Goal: Transaction & Acquisition: Purchase product/service

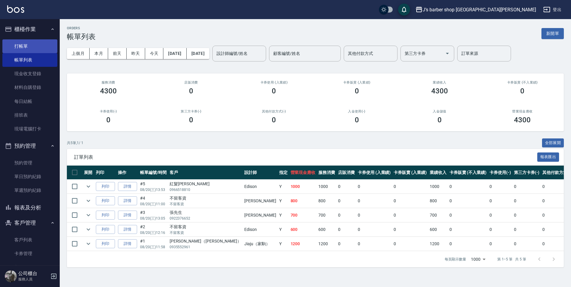
click at [36, 53] on link "打帳單" at bounding box center [29, 46] width 55 height 14
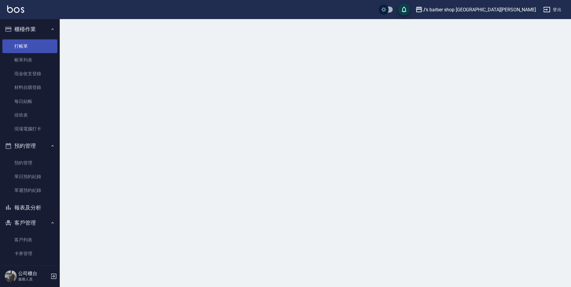
click at [36, 53] on link "打帳單" at bounding box center [29, 46] width 55 height 14
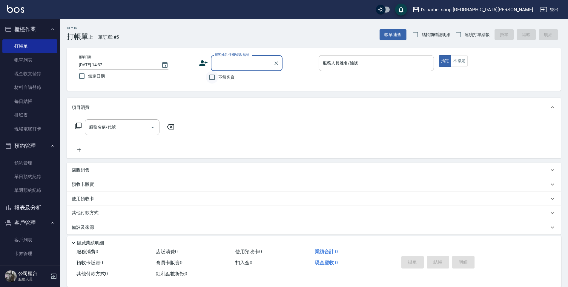
click at [217, 75] on input "不留客資" at bounding box center [212, 77] width 13 height 13
checkbox input "true"
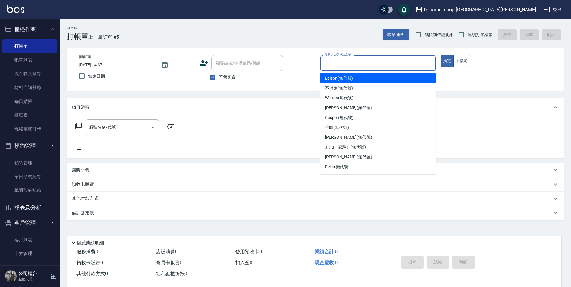
click at [333, 68] on input "服務人員姓名/編號" at bounding box center [378, 63] width 110 height 10
click at [338, 79] on span "Edison (無代號)" at bounding box center [339, 78] width 28 height 6
type input "Edison(無代號)"
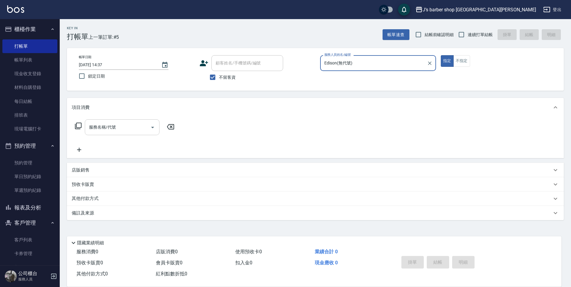
click at [143, 124] on input "服務名稱/代號" at bounding box center [118, 127] width 60 height 10
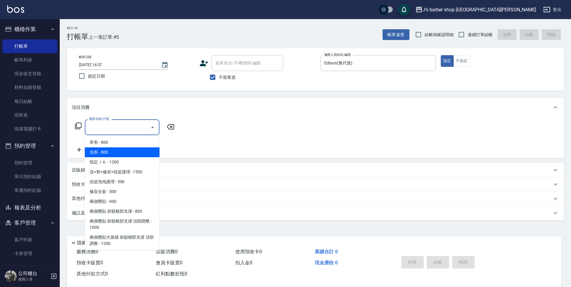
click at [139, 148] on span "洗剪 - 800" at bounding box center [122, 153] width 75 height 10
type input "洗剪(101)"
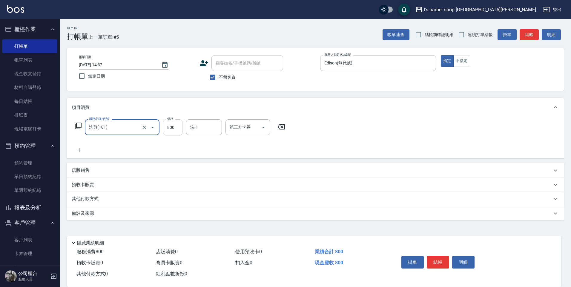
click at [174, 130] on input "800" at bounding box center [172, 127] width 19 height 16
type input "600"
click at [441, 257] on button "結帳" at bounding box center [438, 262] width 22 height 13
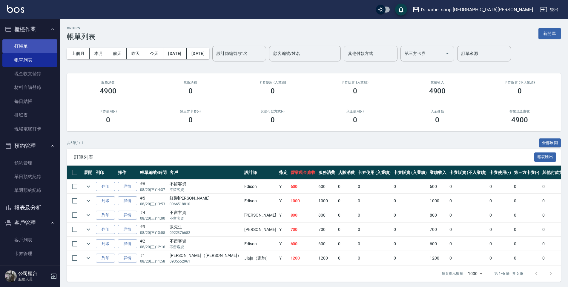
click at [43, 40] on link "打帳單" at bounding box center [29, 46] width 55 height 14
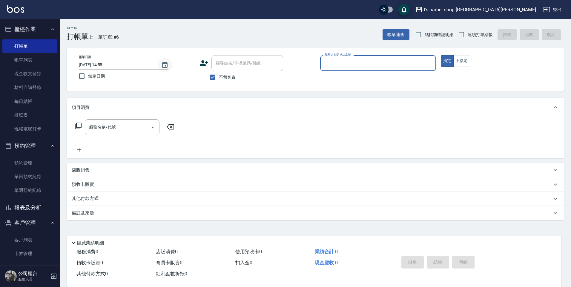
click at [159, 62] on button "Choose date, selected date is 2025-08-20" at bounding box center [165, 65] width 14 height 14
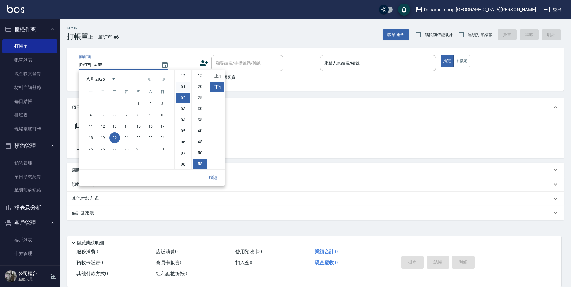
click at [182, 84] on li "01" at bounding box center [183, 87] width 14 height 10
click at [184, 85] on li "02" at bounding box center [183, 87] width 14 height 10
click at [184, 85] on li "01" at bounding box center [183, 87] width 14 height 10
click at [196, 79] on li "00" at bounding box center [200, 76] width 14 height 10
type input "[DATE] 13:00"
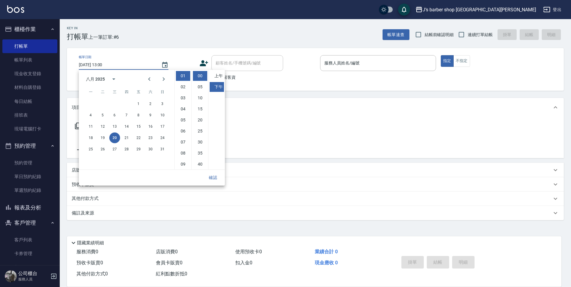
click at [215, 176] on button "確認" at bounding box center [212, 177] width 19 height 11
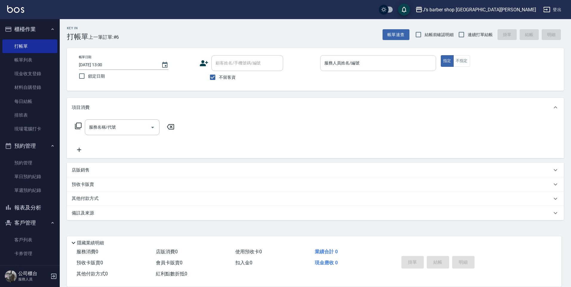
click at [335, 70] on div "服務人員姓名/編號" at bounding box center [378, 63] width 116 height 16
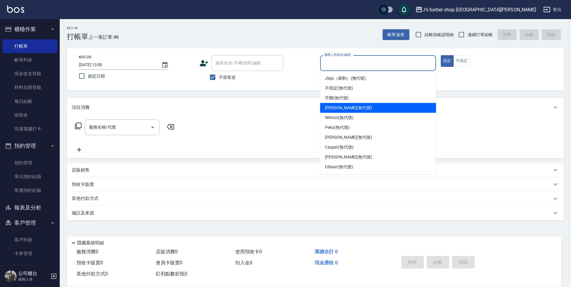
click at [334, 105] on span "[PERSON_NAME] (無代號)" at bounding box center [348, 108] width 47 height 6
type input "[PERSON_NAME](無代號)"
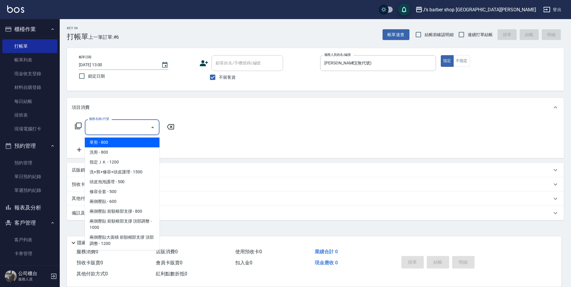
click at [130, 126] on input "服務名稱/代號" at bounding box center [118, 127] width 60 height 10
click at [114, 154] on span "洗剪 - 800" at bounding box center [122, 153] width 75 height 10
type input "洗剪(101)"
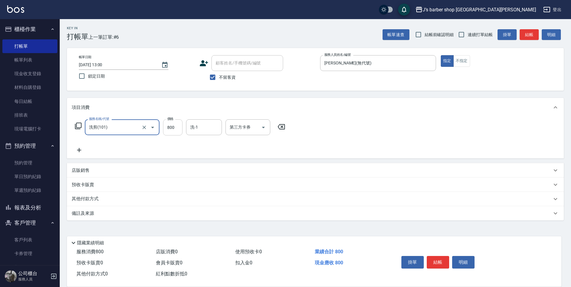
click at [176, 131] on input "800" at bounding box center [172, 127] width 19 height 16
type input "1500"
click at [205, 129] on input "洗-1" at bounding box center [204, 127] width 30 height 10
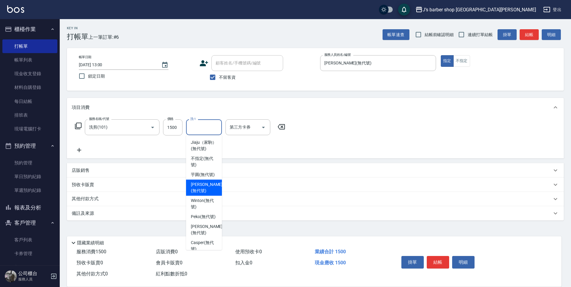
click at [202, 194] on span "[PERSON_NAME] (無代號)" at bounding box center [207, 188] width 32 height 13
type input "[PERSON_NAME](無代號)"
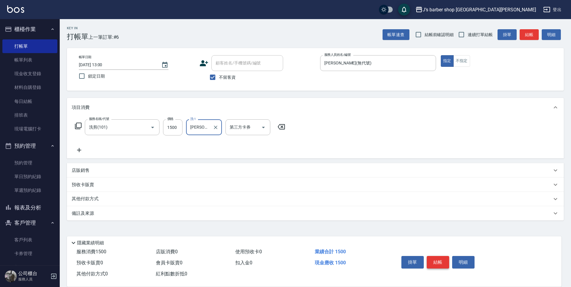
click at [431, 257] on button "結帳" at bounding box center [438, 262] width 22 height 13
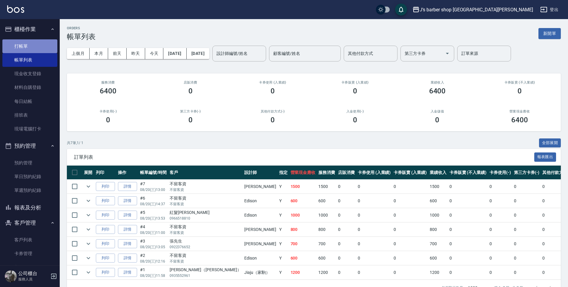
click at [40, 51] on link "打帳單" at bounding box center [29, 46] width 55 height 14
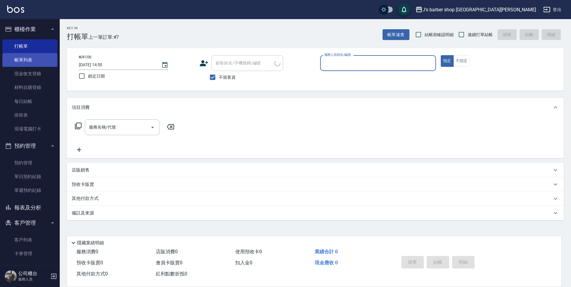
click at [37, 55] on link "帳單列表" at bounding box center [29, 60] width 55 height 14
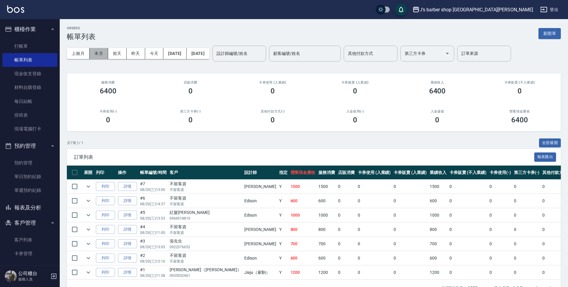
click at [99, 55] on button "本月" at bounding box center [99, 53] width 19 height 11
click at [252, 56] on div "設計師編號/姓名 設計師編號/姓名" at bounding box center [239, 54] width 54 height 16
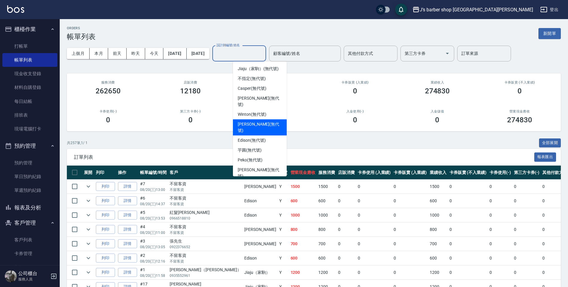
click at [255, 121] on span "[PERSON_NAME] (無代號)" at bounding box center [260, 127] width 44 height 13
type input "[PERSON_NAME](無代號)"
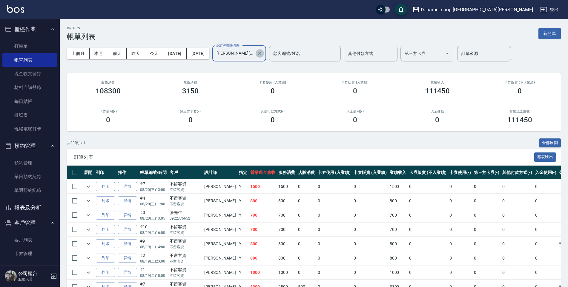
click at [263, 56] on icon "Clear" at bounding box center [260, 53] width 6 height 6
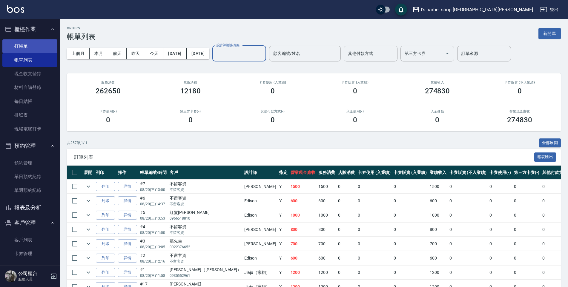
click at [37, 46] on link "打帳單" at bounding box center [29, 46] width 55 height 14
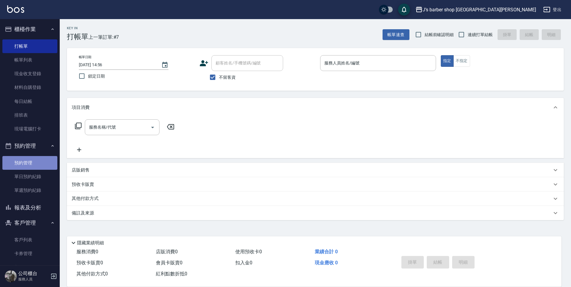
click at [36, 160] on link "預約管理" at bounding box center [29, 163] width 55 height 14
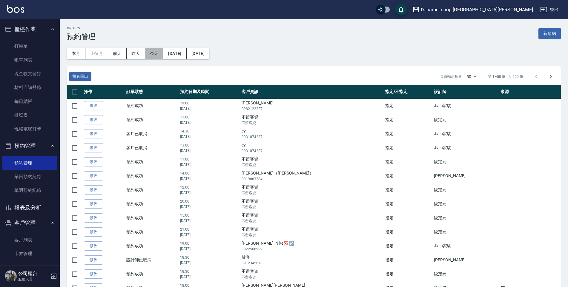
click at [160, 55] on button "今天" at bounding box center [154, 53] width 19 height 11
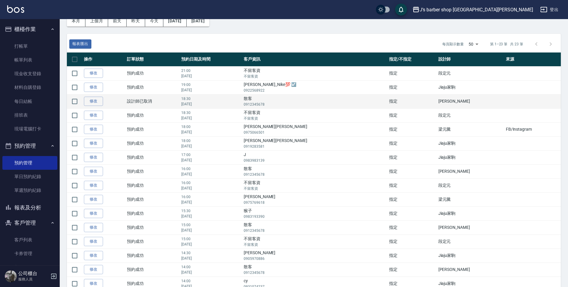
scroll to position [90, 0]
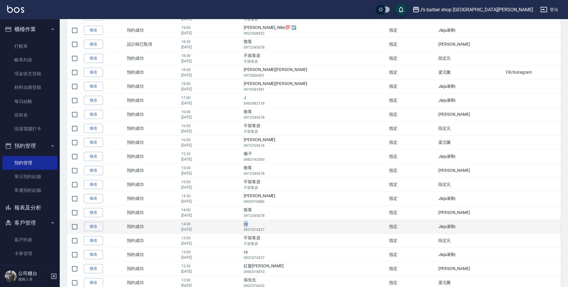
drag, startPoint x: 287, startPoint y: 224, endPoint x: 292, endPoint y: 224, distance: 4.8
click at [292, 224] on td "cy 0931074237" at bounding box center [314, 227] width 145 height 14
drag, startPoint x: 292, startPoint y: 224, endPoint x: 289, endPoint y: 225, distance: 3.4
copy td "cy"
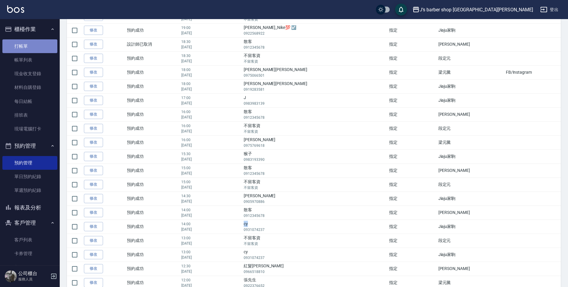
click at [39, 48] on link "打帳單" at bounding box center [29, 46] width 55 height 14
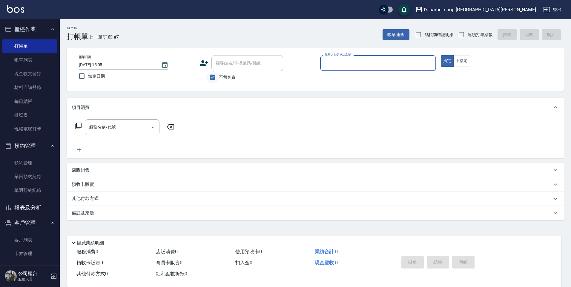
click at [219, 75] on input "不留客資" at bounding box center [212, 77] width 13 height 13
checkbox input "false"
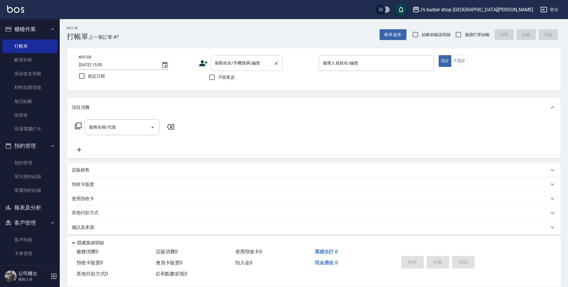
click at [224, 66] on input "顧客姓名/手機號碼/編號" at bounding box center [242, 63] width 57 height 10
paste input "cy"
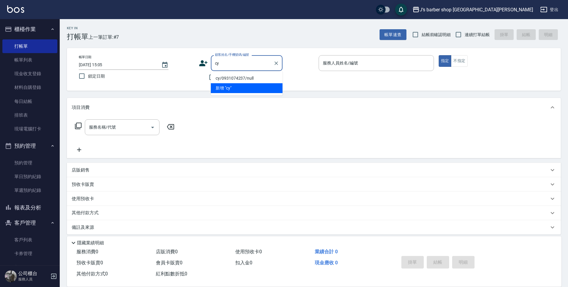
click at [254, 78] on li "cy/0931074237/null" at bounding box center [247, 78] width 72 height 10
type input "cy/0931074237/null"
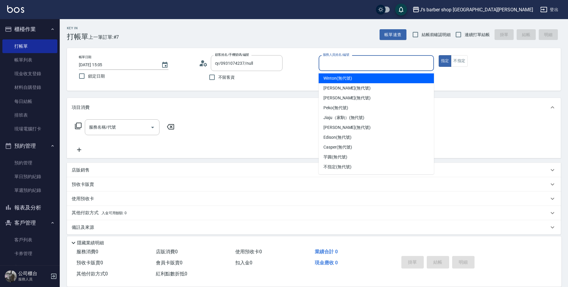
click at [324, 64] on input "服務人員姓名/編號" at bounding box center [376, 63] width 110 height 10
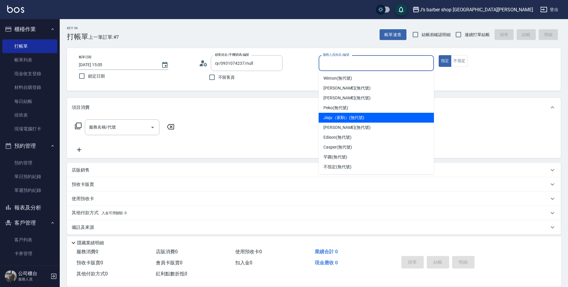
click at [341, 113] on div "Jiaju（家駒） (無代號)" at bounding box center [376, 118] width 115 height 10
type input "Jiaju（家駒）(無代號)"
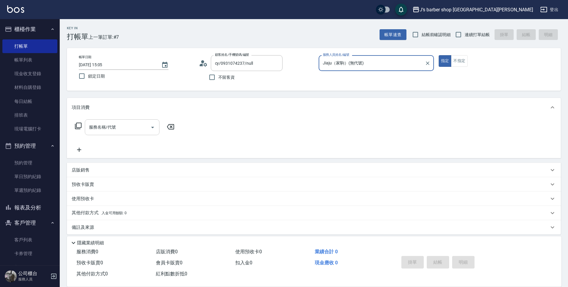
click at [152, 129] on icon "Open" at bounding box center [152, 127] width 7 height 7
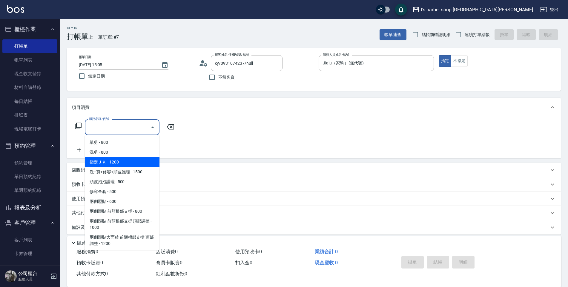
click at [125, 163] on span "指定ＪＫ - 1200" at bounding box center [122, 162] width 75 height 10
type input "指定ＪＫ(102)"
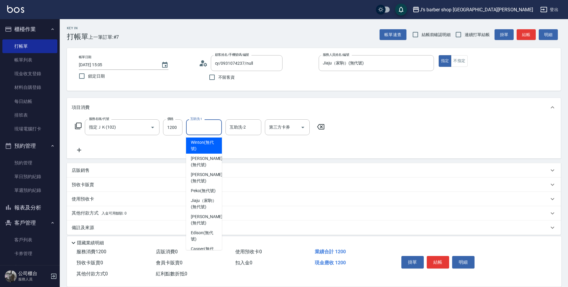
click at [195, 129] on input "互助洗-1" at bounding box center [204, 127] width 30 height 10
click at [198, 188] on span "Peko (無代號)" at bounding box center [203, 191] width 25 height 6
type input "Peko(無代號)"
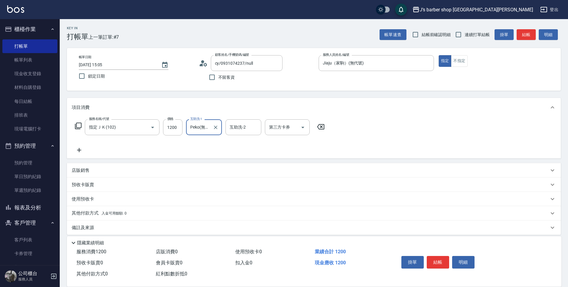
click at [82, 149] on icon at bounding box center [79, 150] width 15 height 7
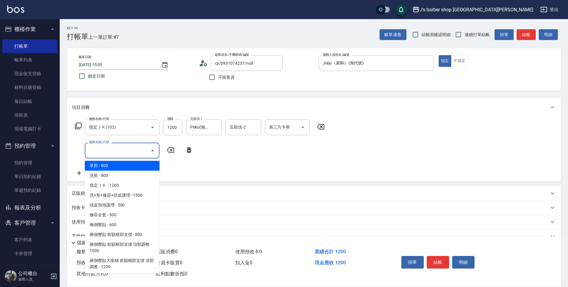
click at [94, 147] on input "服務名稱/代號" at bounding box center [118, 150] width 60 height 10
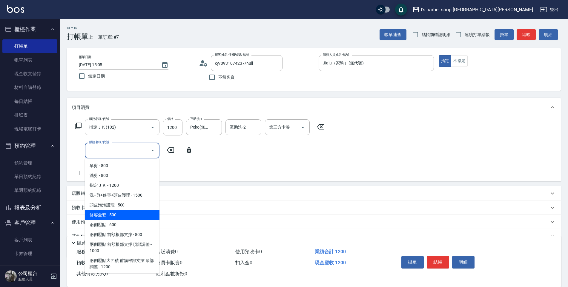
click at [116, 215] on span "修容全套 - 500" at bounding box center [122, 215] width 75 height 10
type input "修容全套(202)"
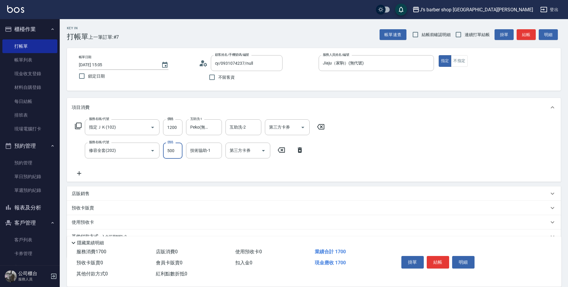
click at [170, 152] on input "500" at bounding box center [172, 151] width 19 height 16
type input "400"
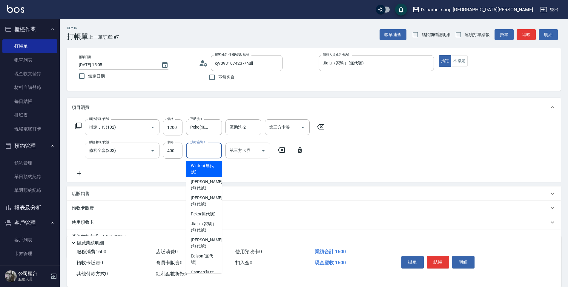
click at [197, 153] on input "技術協助-1" at bounding box center [204, 150] width 30 height 10
click at [206, 211] on span "Peko (無代號)" at bounding box center [203, 214] width 25 height 6
type input "Peko(無代號)"
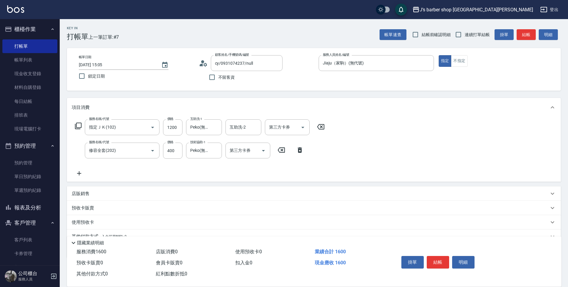
click at [353, 156] on div "服務名稱/代號 指定ＪＫ(102) 服務名稱/代號 價格 1200 價格 互助洗-1 Peko(無代號) 互助洗-1 互助洗-2 互助洗-2 第三方卡券 第三…" at bounding box center [314, 149] width 494 height 65
click at [436, 257] on button "結帳" at bounding box center [438, 262] width 22 height 13
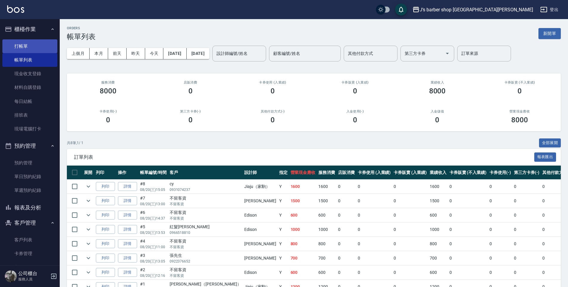
click at [29, 48] on link "打帳單" at bounding box center [29, 46] width 55 height 14
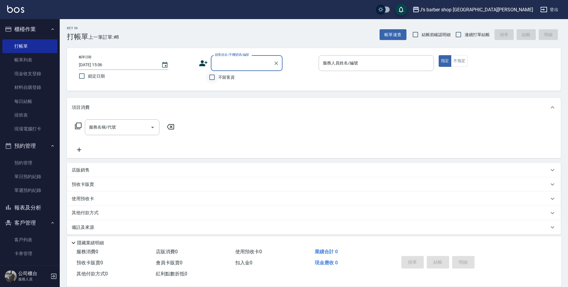
click at [216, 74] on input "不留客資" at bounding box center [212, 77] width 13 height 13
checkbox input "true"
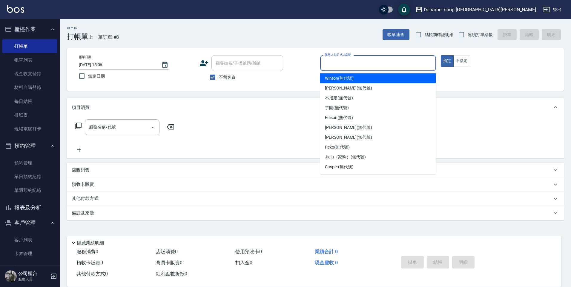
click at [329, 66] on input "服務人員姓名/編號" at bounding box center [378, 63] width 110 height 10
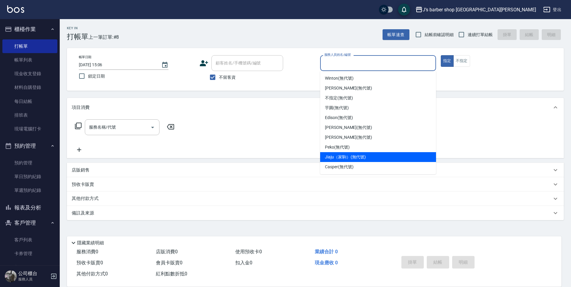
click at [342, 154] on span "Jiaju（家駒） (無代號)" at bounding box center [345, 157] width 41 height 6
type input "Jiaju（家駒）(無代號)"
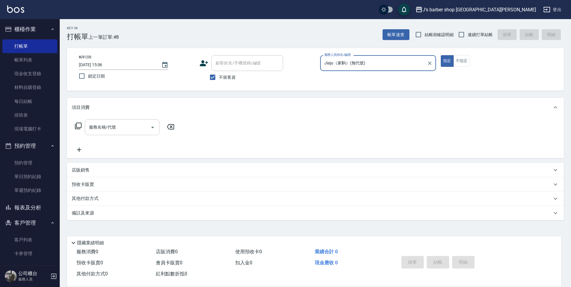
click at [136, 128] on input "服務名稱/代號" at bounding box center [118, 127] width 60 height 10
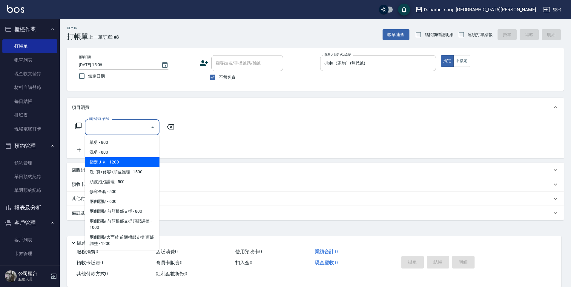
click at [123, 159] on span "指定ＪＫ - 1200" at bounding box center [122, 162] width 75 height 10
type input "指定ＪＫ(102)"
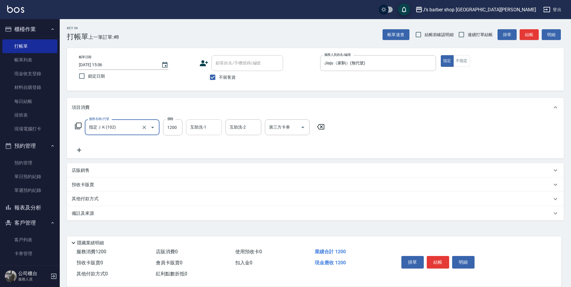
click at [194, 128] on input "互助洗-1" at bounding box center [204, 127] width 30 height 10
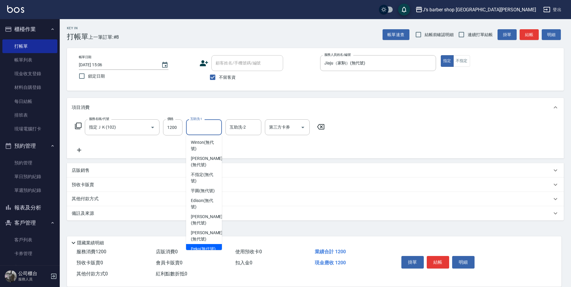
click at [206, 244] on div "Peko (無代號)" at bounding box center [204, 249] width 36 height 10
type input "Peko(無代號)"
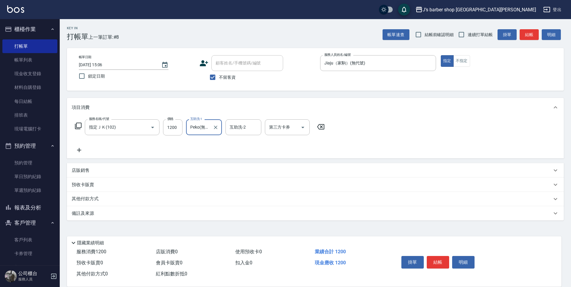
click at [83, 152] on icon at bounding box center [79, 150] width 15 height 7
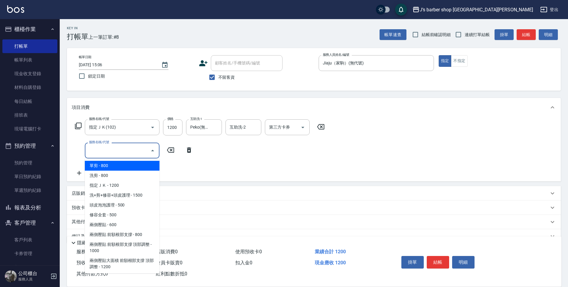
click at [98, 149] on input "服務名稱/代號" at bounding box center [118, 150] width 60 height 10
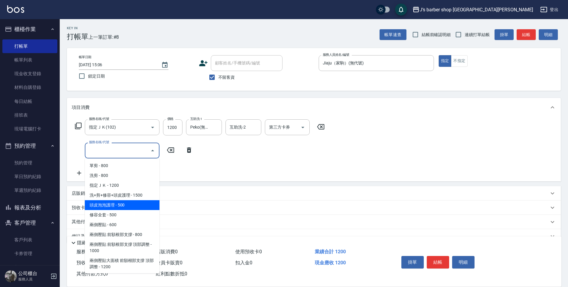
click at [124, 205] on span "頭皮泡泡護理 - 500" at bounding box center [122, 205] width 75 height 10
type input "頭皮泡泡護理(201)"
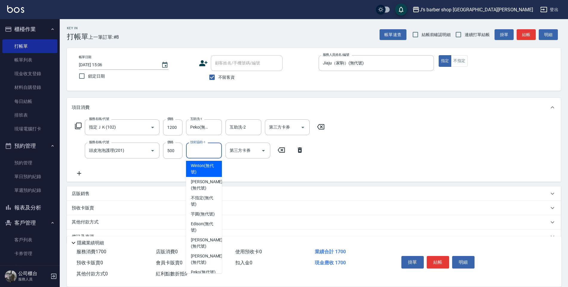
click at [201, 154] on input "技術協助-1" at bounding box center [204, 150] width 30 height 10
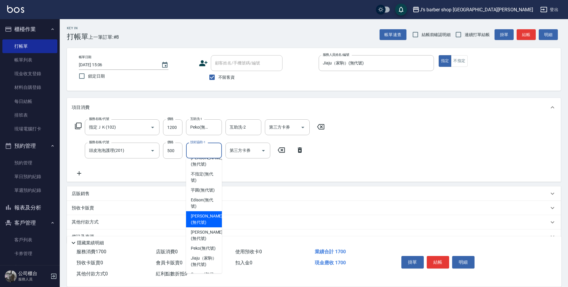
scroll to position [51, 0]
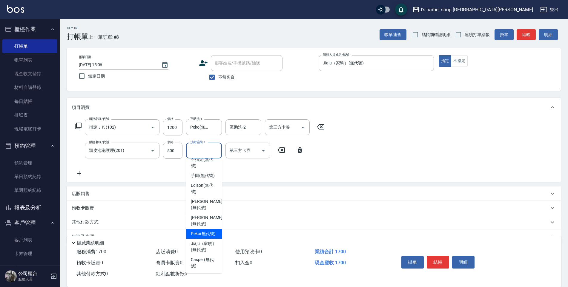
click at [203, 231] on span "Peko (無代號)" at bounding box center [203, 234] width 25 height 6
type input "Peko(無代號)"
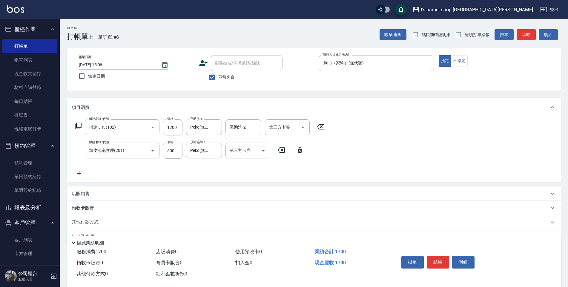
click at [346, 160] on div "服務名稱/代號 指定ＪＫ(102) 服務名稱/代號 價格 1200 價格 互助洗-1 Peko(無代號) 互助洗-1 互助洗-2 互助洗-2 第三方卡券 第三…" at bounding box center [314, 149] width 494 height 65
click at [180, 149] on input "500" at bounding box center [172, 151] width 19 height 16
type input "400"
click at [375, 156] on div "服務名稱/代號 指定ＪＫ(102) 服務名稱/代號 價格 1200 價格 互助洗-1 Peko(無代號) 互助洗-1 互助洗-2 互助洗-2 第三方卡券 第三…" at bounding box center [314, 149] width 494 height 65
click at [438, 258] on button "結帳" at bounding box center [438, 262] width 22 height 13
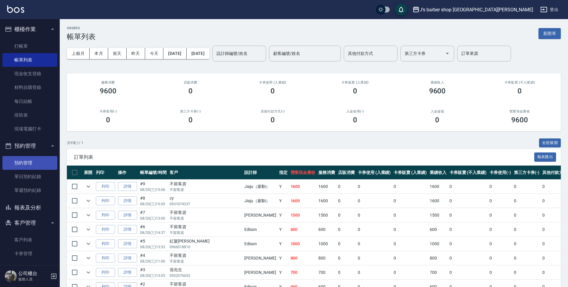
drag, startPoint x: 33, startPoint y: 162, endPoint x: 29, endPoint y: 160, distance: 4.4
click at [33, 162] on link "預約管理" at bounding box center [29, 163] width 55 height 14
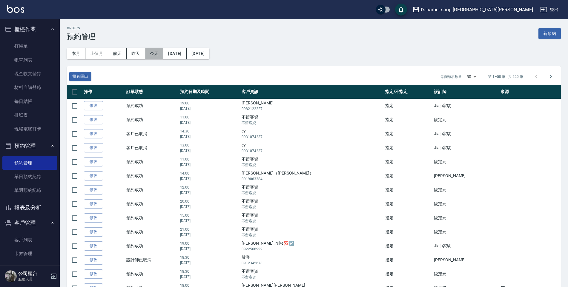
click at [153, 56] on button "今天" at bounding box center [154, 53] width 19 height 11
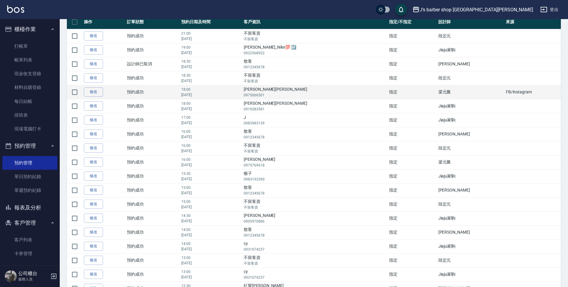
scroll to position [60, 0]
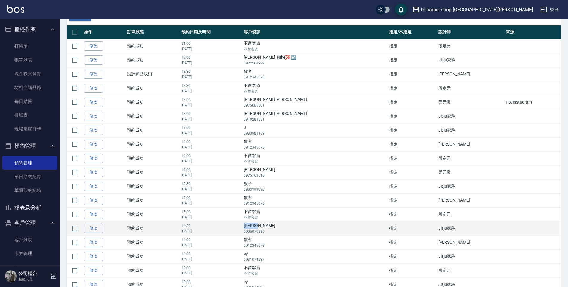
drag, startPoint x: 288, startPoint y: 225, endPoint x: 305, endPoint y: 225, distance: 16.7
click at [305, 225] on td "[PERSON_NAME] 0905970886" at bounding box center [314, 229] width 145 height 14
drag, startPoint x: 305, startPoint y: 225, endPoint x: 296, endPoint y: 225, distance: 8.7
copy td "[PERSON_NAME]"
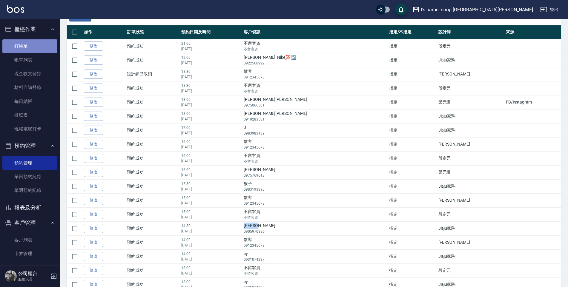
click at [41, 47] on link "打帳單" at bounding box center [29, 46] width 55 height 14
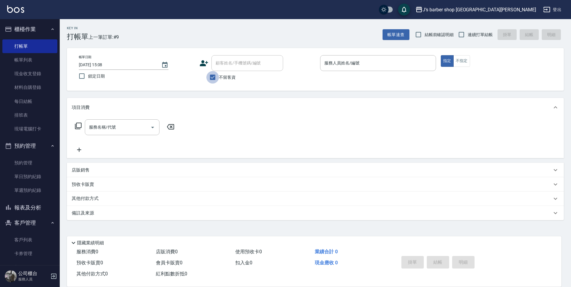
drag, startPoint x: 209, startPoint y: 76, endPoint x: 220, endPoint y: 66, distance: 15.0
click at [209, 76] on input "不留客資" at bounding box center [212, 77] width 13 height 13
checkbox input "false"
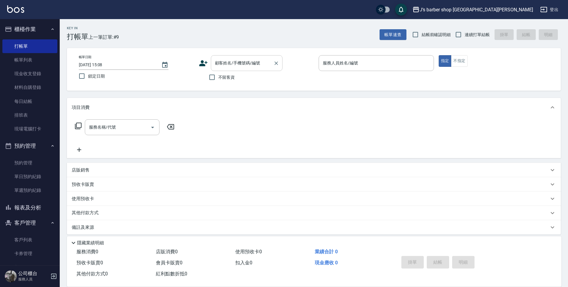
click at [222, 64] on input "顧客姓名/手機號碼/編號" at bounding box center [242, 63] width 57 height 10
paste input "[PERSON_NAME]"
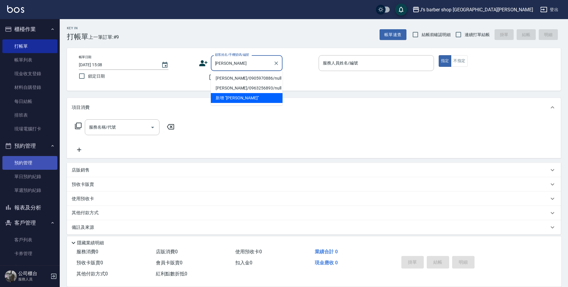
type input "[PERSON_NAME]"
click at [33, 159] on link "預約管理" at bounding box center [29, 163] width 55 height 14
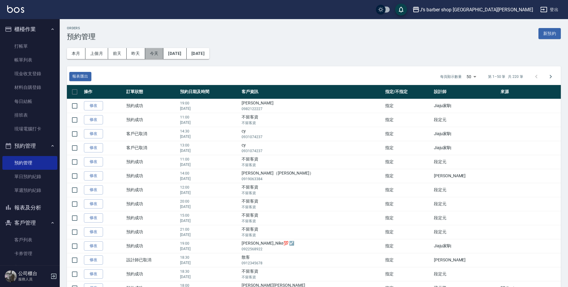
click at [151, 55] on button "今天" at bounding box center [154, 53] width 19 height 11
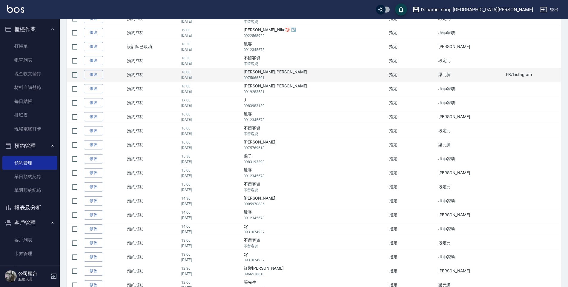
scroll to position [90, 0]
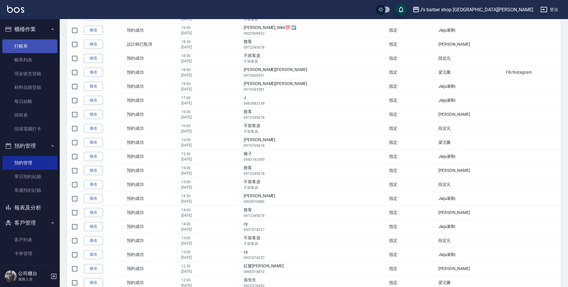
click at [38, 49] on link "打帳單" at bounding box center [29, 46] width 55 height 14
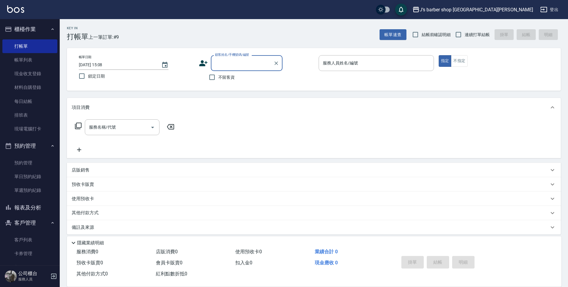
click at [220, 63] on input "顧客姓名/手機號碼/編號" at bounding box center [242, 63] width 57 height 10
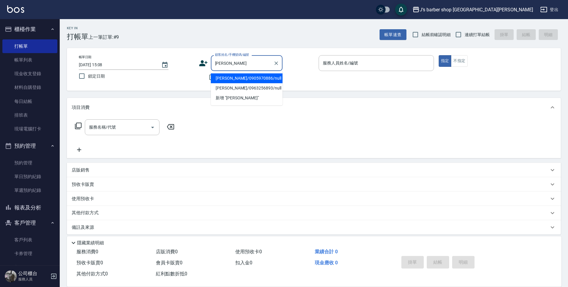
click at [245, 79] on li "[PERSON_NAME]/0905970886/null" at bounding box center [247, 78] width 72 height 10
type input "[PERSON_NAME]/0905970886/null"
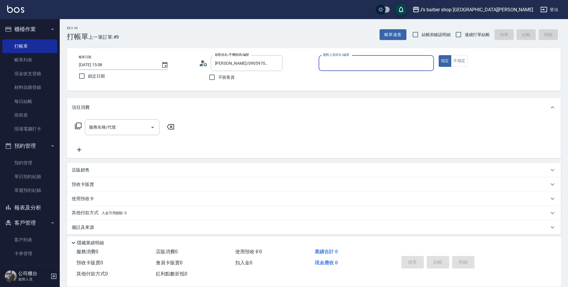
click at [331, 62] on input "服務人員姓名/編號" at bounding box center [376, 63] width 110 height 10
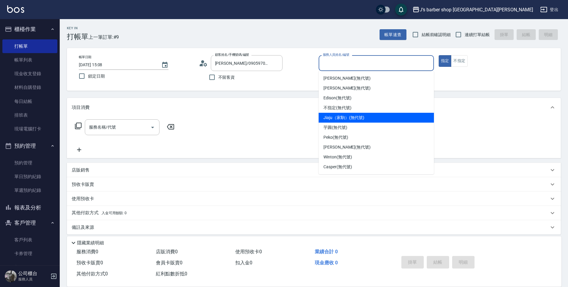
click at [334, 114] on div "Jiaju（家駒） (無代號)" at bounding box center [376, 118] width 115 height 10
type input "Jiaju（家駒）(無代號)"
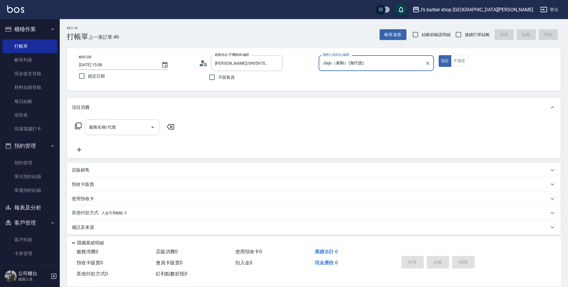
click at [133, 126] on input "服務名稱/代號" at bounding box center [118, 127] width 60 height 10
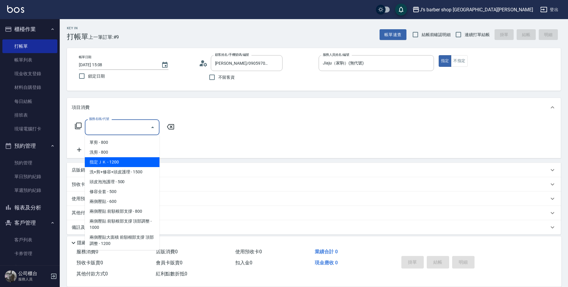
click at [132, 159] on span "指定ＪＫ - 1200" at bounding box center [122, 162] width 75 height 10
type input "指定ＪＫ(102)"
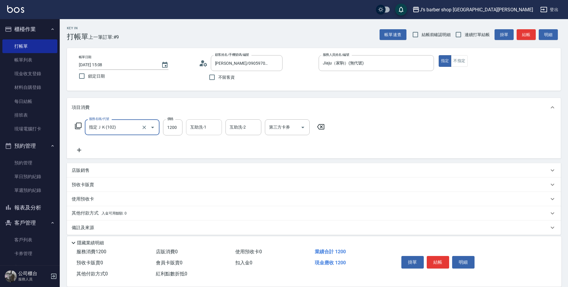
click at [193, 128] on input "互助洗-1" at bounding box center [204, 127] width 30 height 10
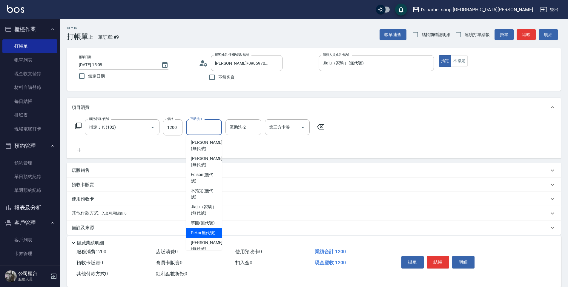
click at [206, 236] on span "Peko (無代號)" at bounding box center [203, 233] width 25 height 6
type input "Peko(無代號)"
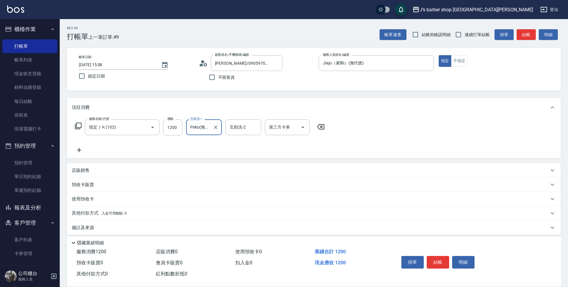
click at [362, 132] on div "服務名稱/代號 指定ＪＫ(102) 服務名稱/代號 價格 1200 價格 互助洗-1 Peko(無代號) 互助洗-1 互助洗-2 互助洗-2 第三方卡券 第三…" at bounding box center [314, 138] width 494 height 42
click at [434, 258] on button "結帳" at bounding box center [438, 262] width 22 height 13
